Goal: Information Seeking & Learning: Learn about a topic

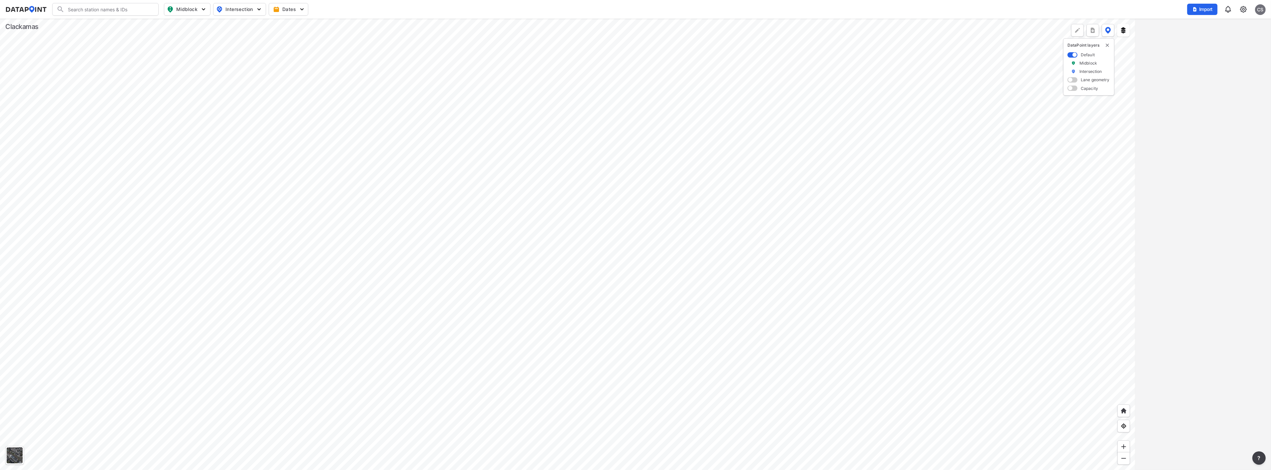
click at [623, 246] on div at bounding box center [568, 244] width 1136 height 451
click at [622, 260] on div at bounding box center [568, 244] width 1136 height 451
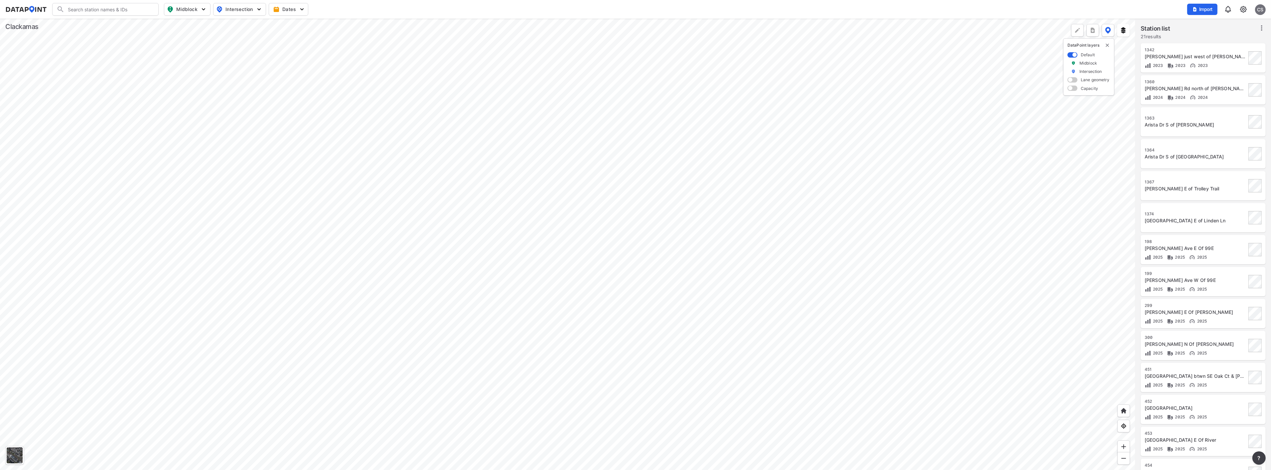
click at [741, 382] on div at bounding box center [568, 244] width 1136 height 451
click at [666, 263] on div at bounding box center [568, 244] width 1136 height 451
click at [648, 104] on div at bounding box center [568, 244] width 1136 height 451
click at [716, 171] on div at bounding box center [568, 244] width 1136 height 451
click at [706, 212] on div at bounding box center [568, 244] width 1136 height 451
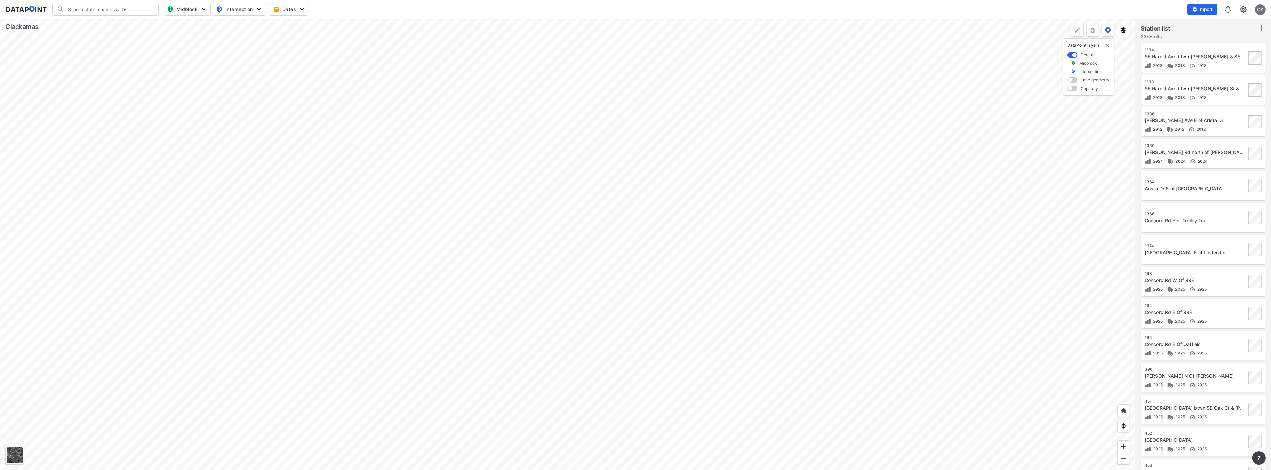
click at [710, 275] on div at bounding box center [568, 244] width 1136 height 451
click at [565, 157] on div at bounding box center [568, 244] width 1136 height 451
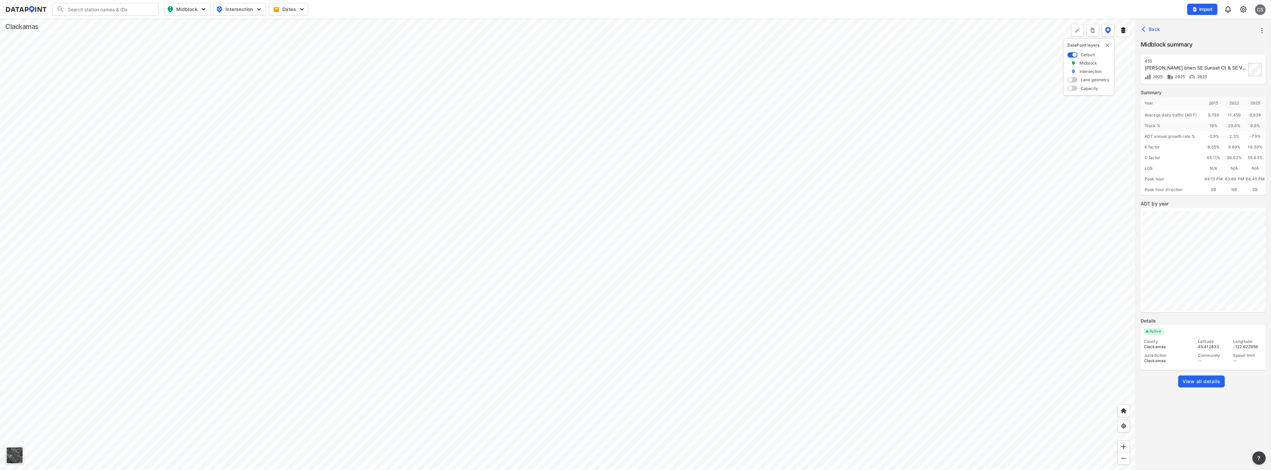
click at [1201, 380] on span "View all details" at bounding box center [1202, 381] width 38 height 7
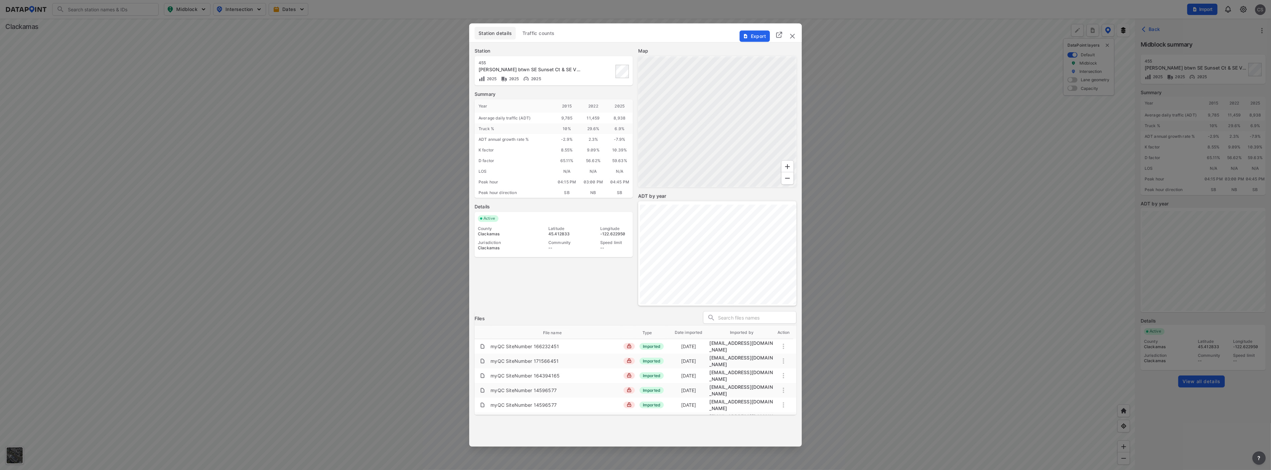
click at [534, 32] on span "Traffic counts" at bounding box center [539, 33] width 32 height 7
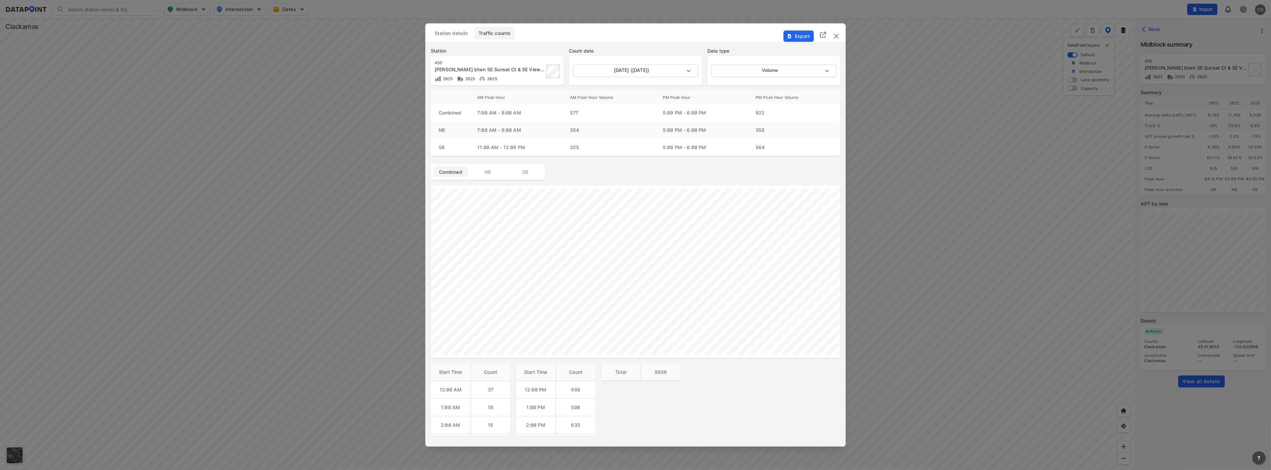
click at [836, 37] on img "delete" at bounding box center [837, 36] width 8 height 8
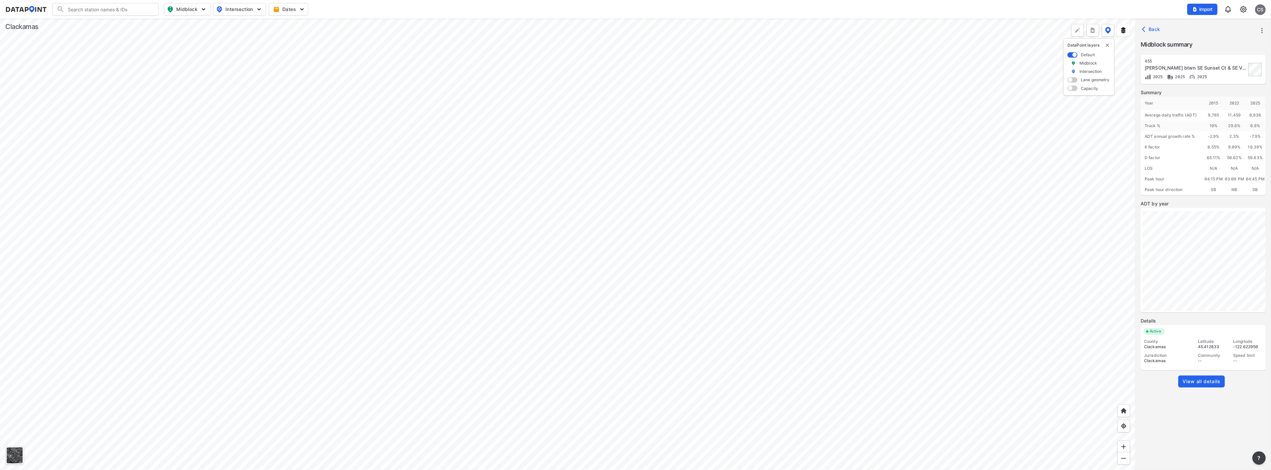
click at [630, 205] on div at bounding box center [568, 244] width 1136 height 451
click at [1208, 379] on span "View all details" at bounding box center [1202, 381] width 38 height 7
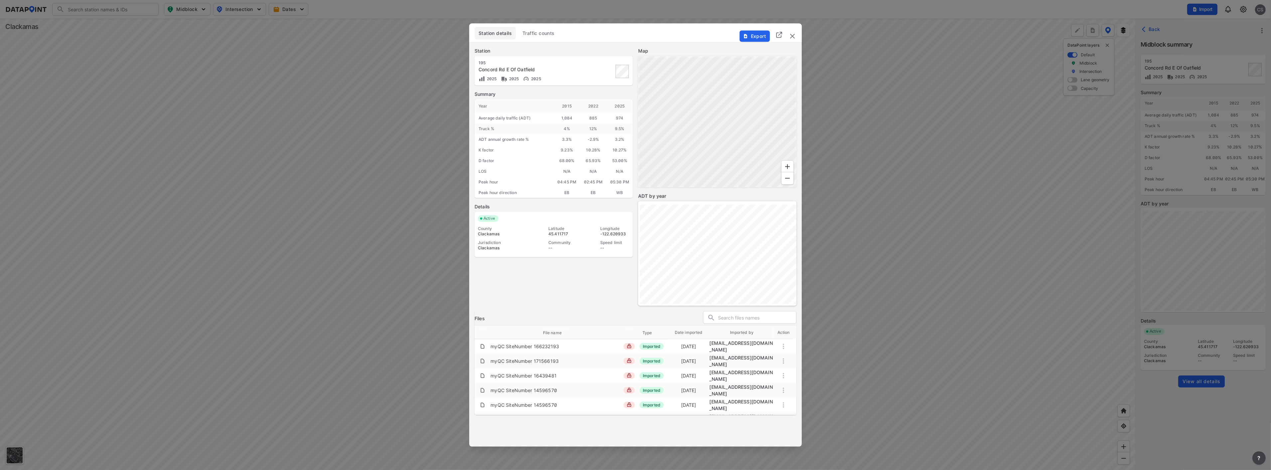
click at [547, 34] on span "Traffic counts" at bounding box center [539, 33] width 32 height 7
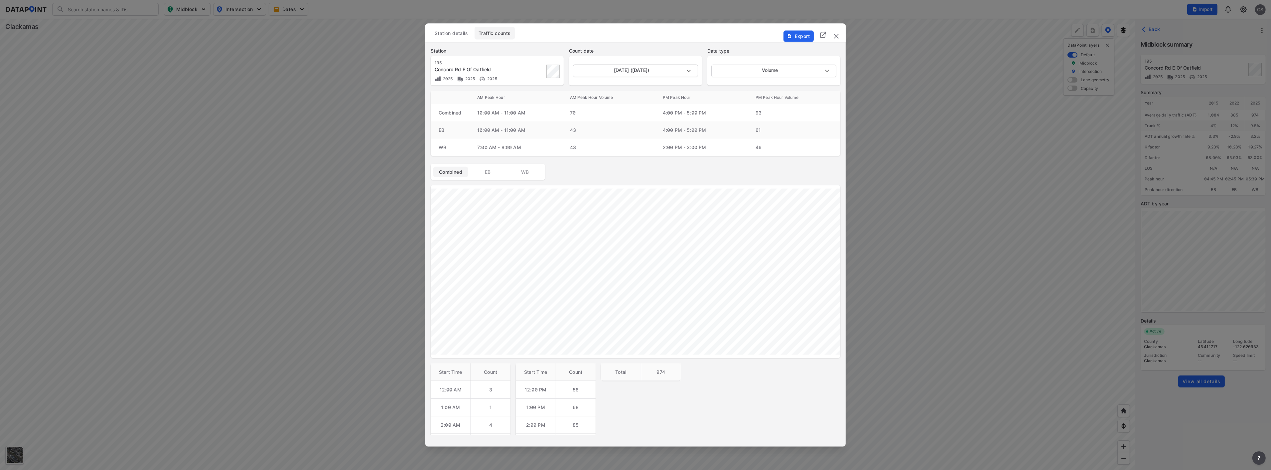
click at [834, 39] on img "delete" at bounding box center [837, 36] width 8 height 8
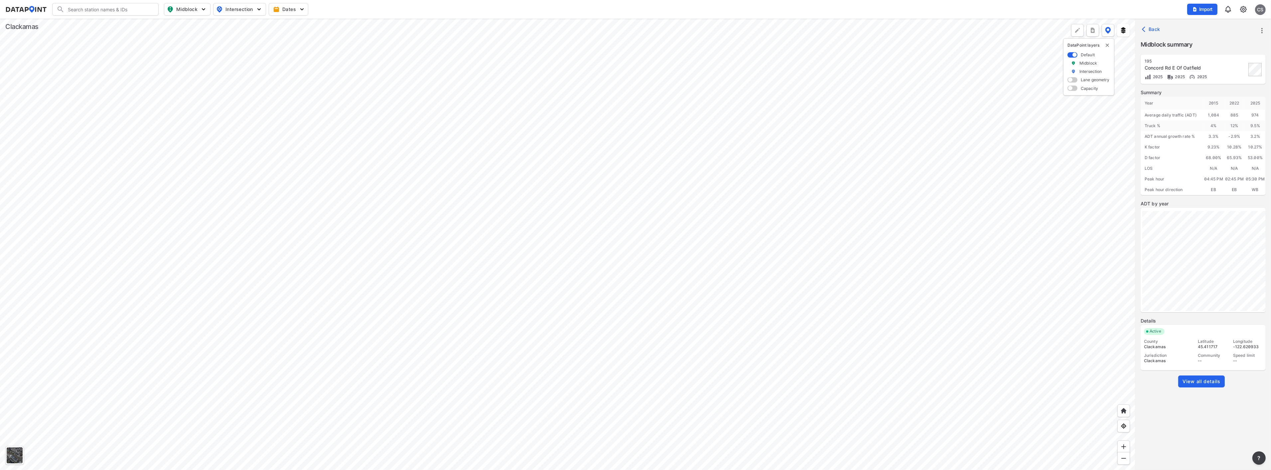
click at [515, 299] on div at bounding box center [568, 244] width 1136 height 451
click at [1202, 380] on span "View all details" at bounding box center [1202, 381] width 38 height 7
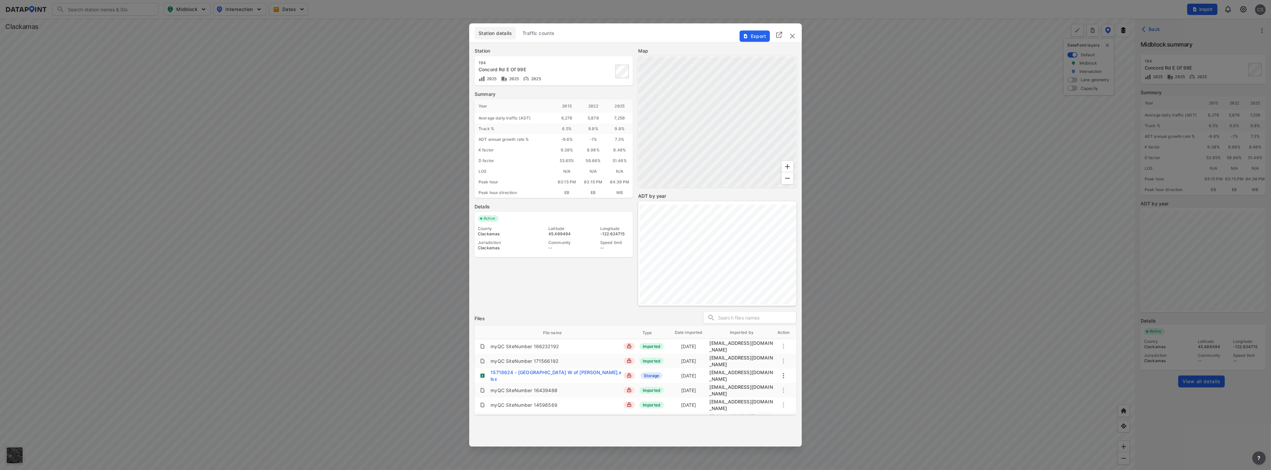
click at [539, 35] on span "Traffic counts" at bounding box center [539, 33] width 32 height 7
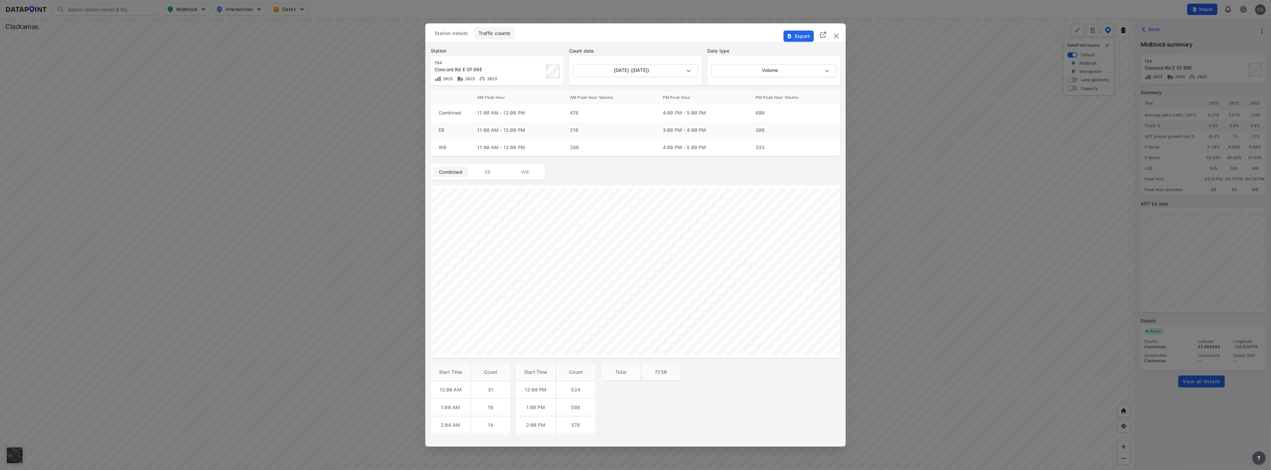
click at [837, 38] on img "delete" at bounding box center [837, 36] width 8 height 8
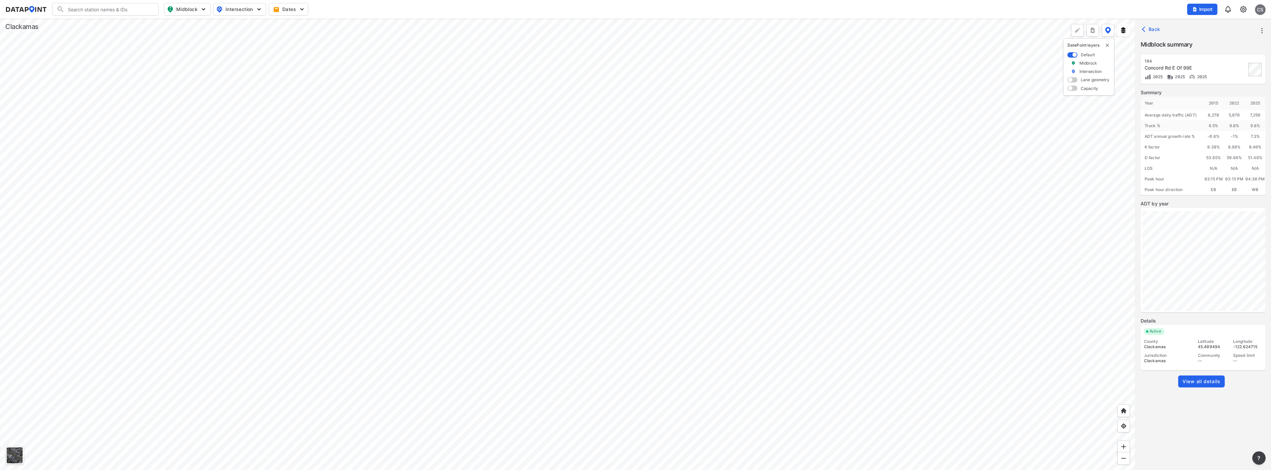
click at [680, 218] on div at bounding box center [568, 244] width 1136 height 451
